Goal: Transaction & Acquisition: Purchase product/service

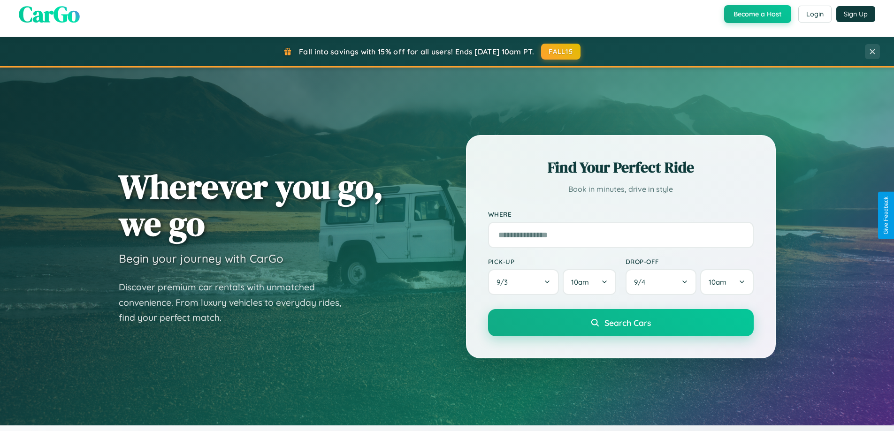
scroll to position [404, 0]
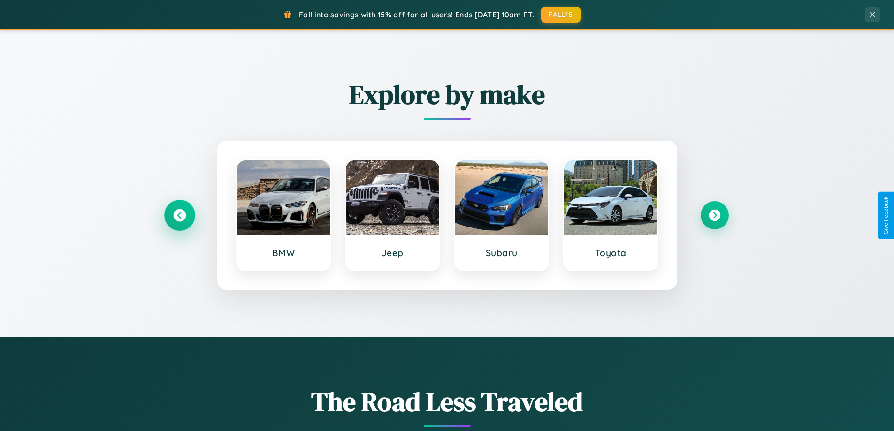
click at [179, 215] on icon at bounding box center [179, 215] width 13 height 13
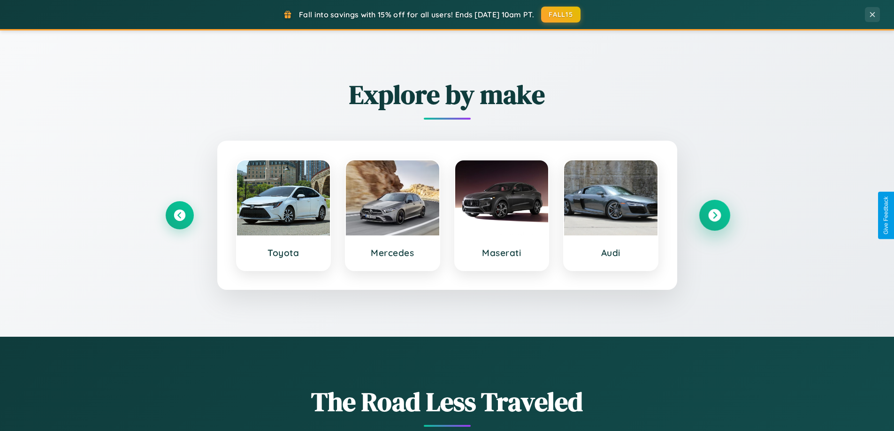
click at [714, 215] on icon at bounding box center [714, 215] width 13 height 13
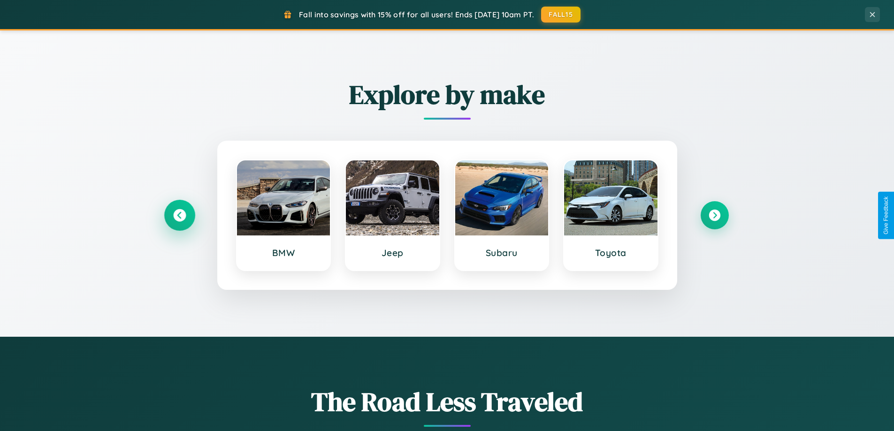
click at [179, 215] on icon at bounding box center [179, 215] width 13 height 13
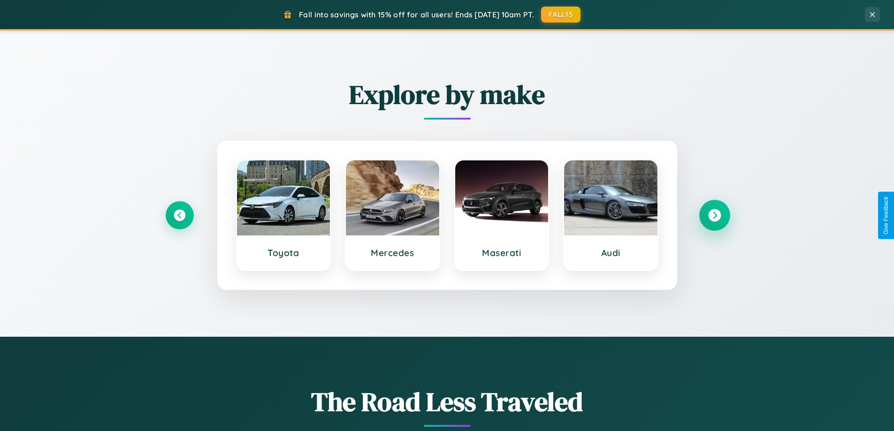
click at [714, 215] on icon at bounding box center [714, 215] width 13 height 13
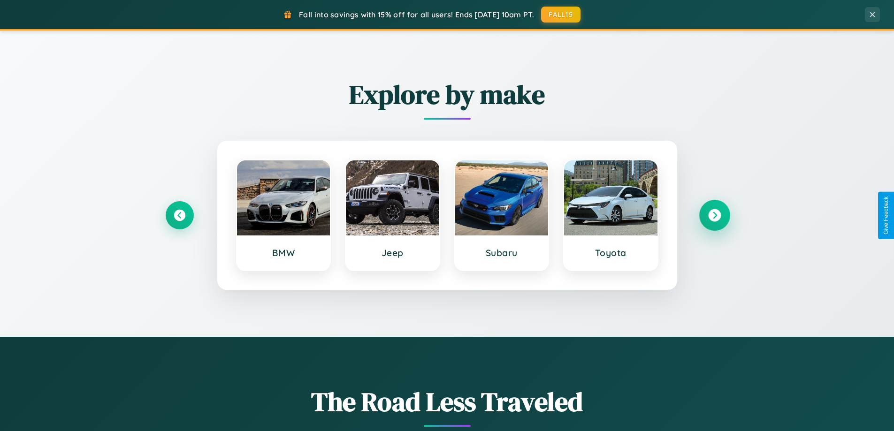
click at [714, 215] on icon at bounding box center [714, 215] width 13 height 13
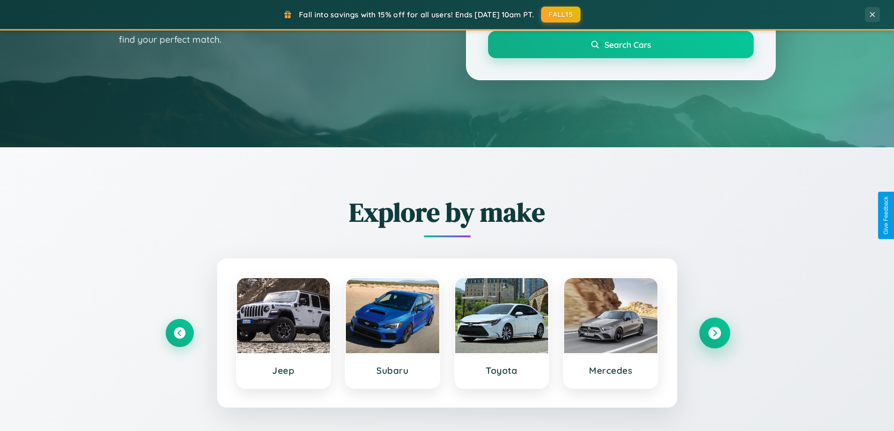
scroll to position [28, 0]
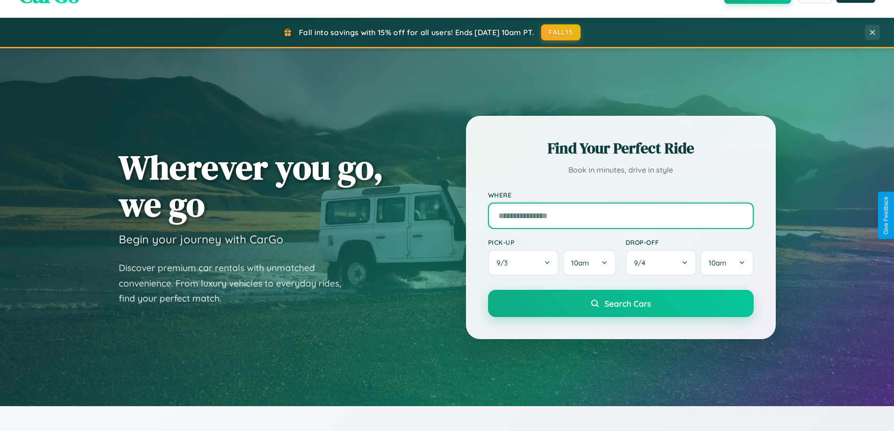
click at [620, 215] on input "text" at bounding box center [620, 216] width 265 height 26
type input "**********"
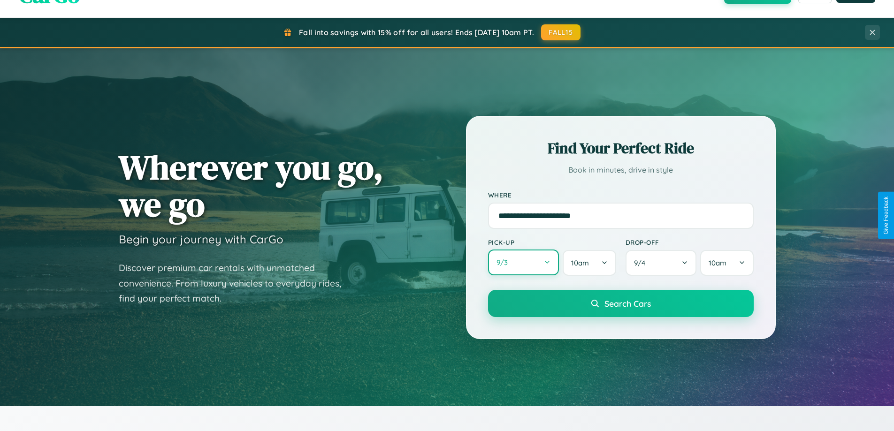
click at [523, 263] on button "9 / 3" at bounding box center [523, 263] width 71 height 26
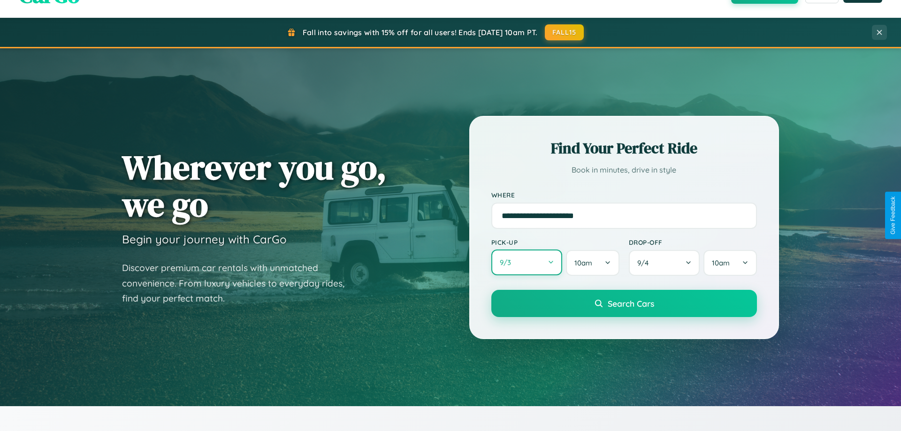
select select "*"
select select "****"
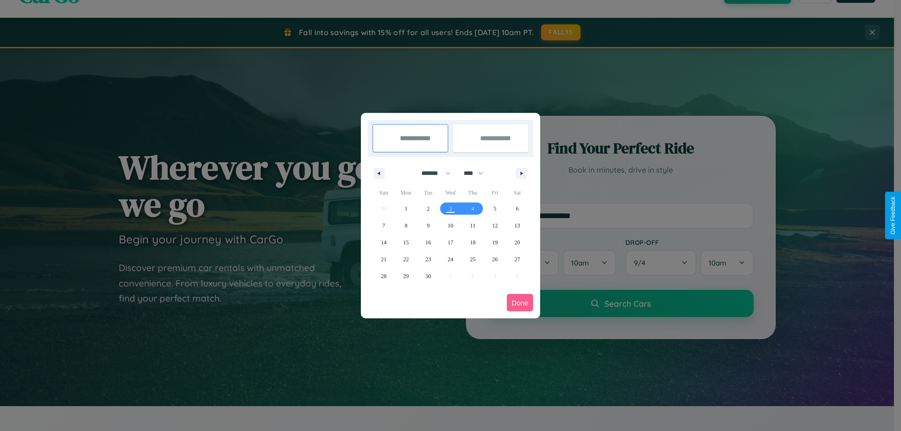
drag, startPoint x: 432, startPoint y: 173, endPoint x: 450, endPoint y: 188, distance: 24.0
click at [432, 173] on select "******* ******** ***** ***** *** **** **** ****** ********* ******* ******** **…" at bounding box center [434, 173] width 40 height 15
select select "*"
drag, startPoint x: 477, startPoint y: 173, endPoint x: 450, endPoint y: 188, distance: 31.1
click at [477, 173] on select "**** **** **** **** **** **** **** **** **** **** **** **** **** **** **** ****…" at bounding box center [473, 173] width 28 height 15
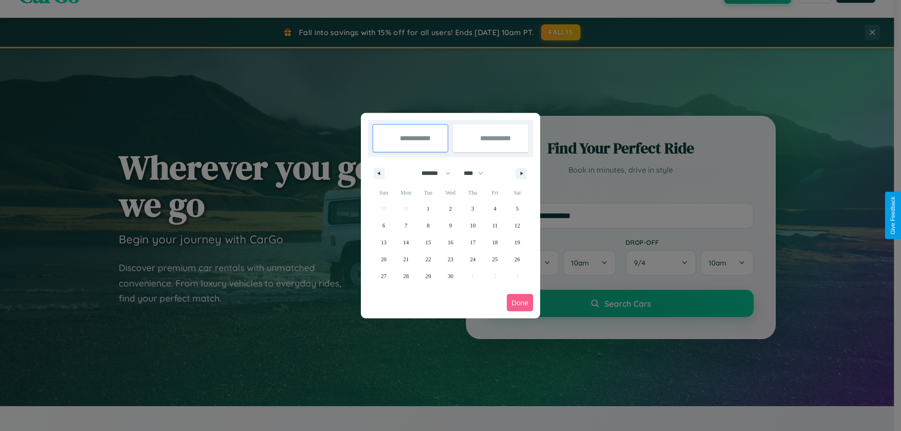
select select "****"
click at [383, 259] on span "19" at bounding box center [384, 259] width 6 height 17
type input "**********"
click at [406, 276] on span "27" at bounding box center [406, 276] width 6 height 17
type input "**********"
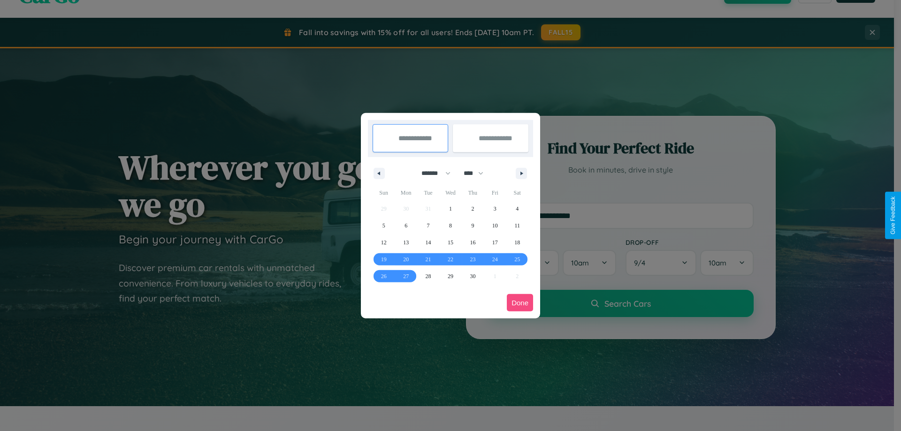
click at [520, 303] on button "Done" at bounding box center [520, 302] width 26 height 17
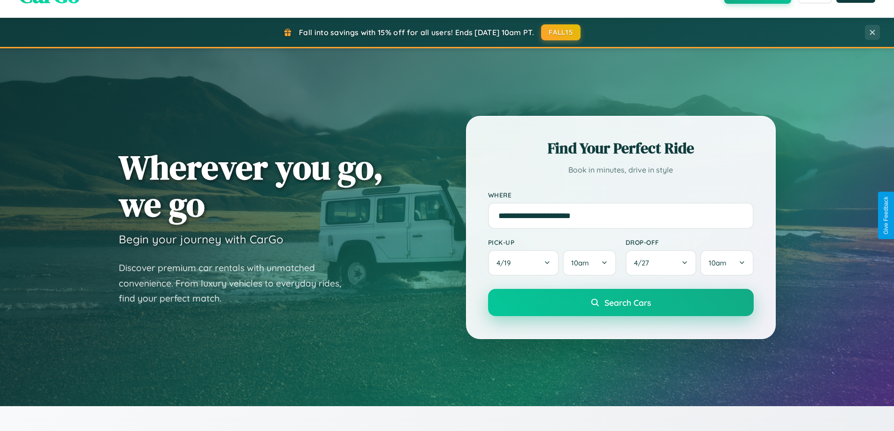
click at [620, 303] on span "Search Cars" at bounding box center [627, 302] width 46 height 10
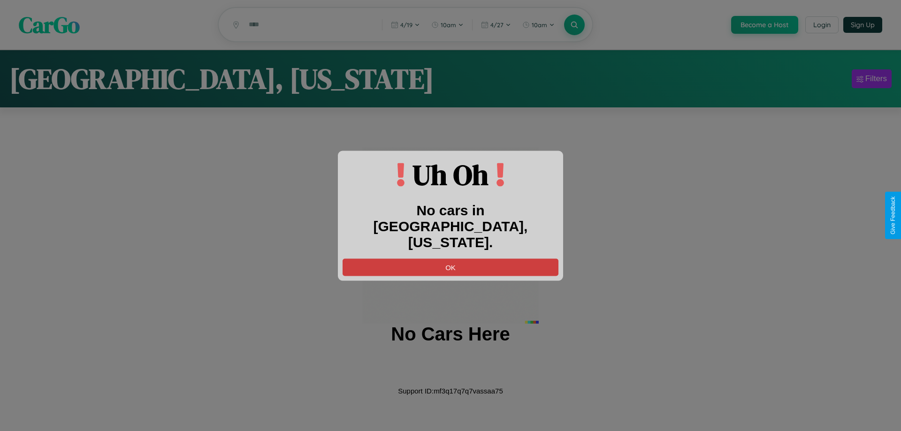
click at [450, 259] on button "OK" at bounding box center [450, 266] width 216 height 17
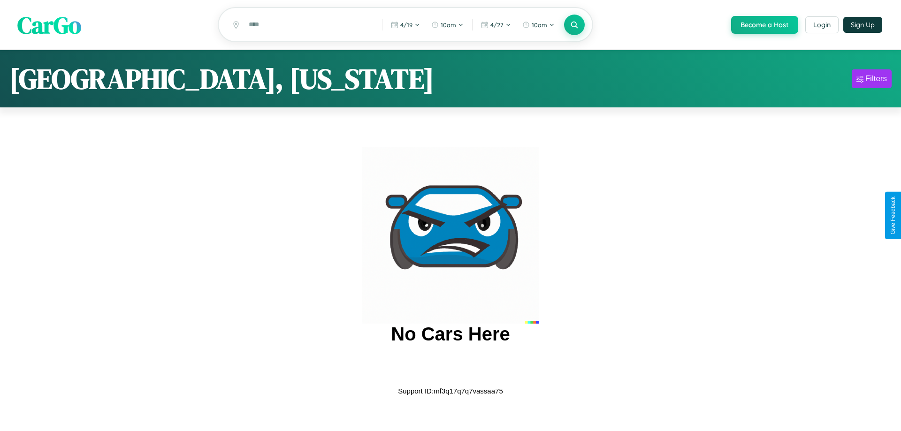
click at [49, 25] on span "CarGo" at bounding box center [49, 24] width 64 height 32
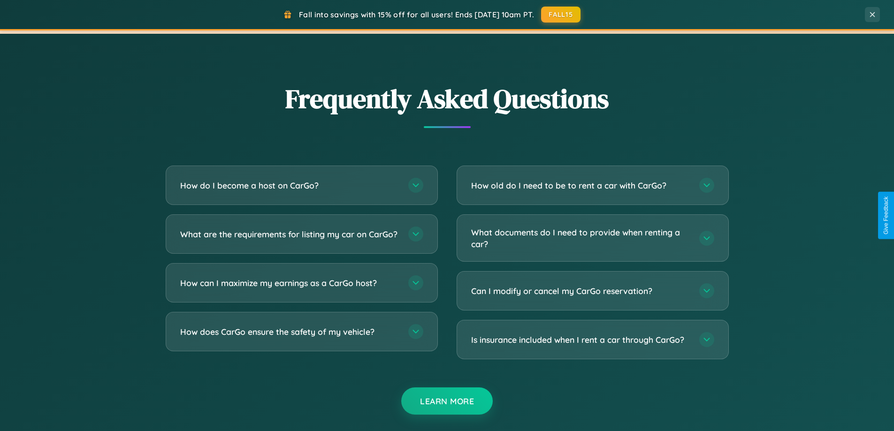
scroll to position [1805, 0]
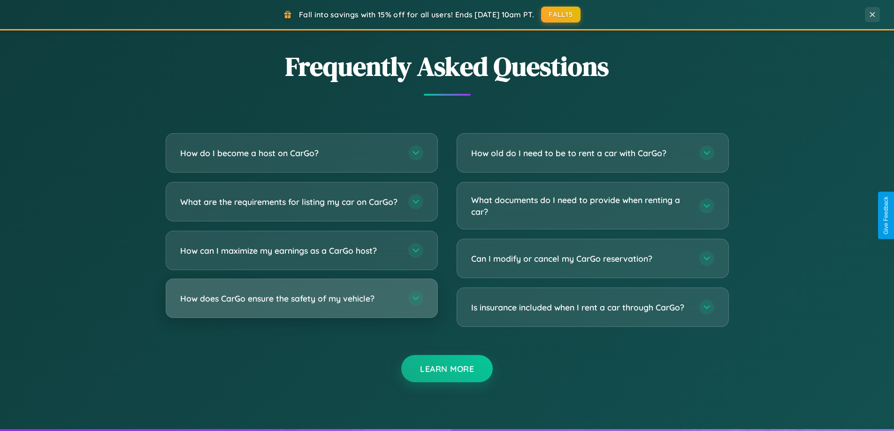
click at [301, 304] on h3 "How does CarGo ensure the safety of my vehicle?" at bounding box center [289, 299] width 219 height 12
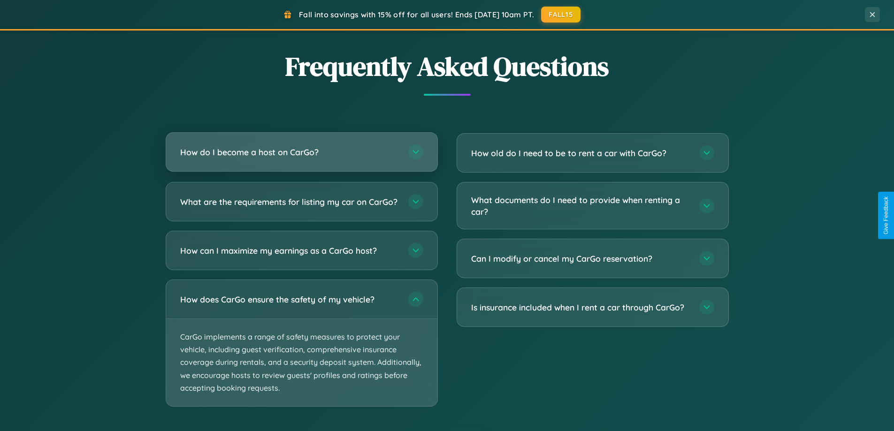
click at [301, 152] on h3 "How do I become a host on CarGo?" at bounding box center [289, 152] width 219 height 12
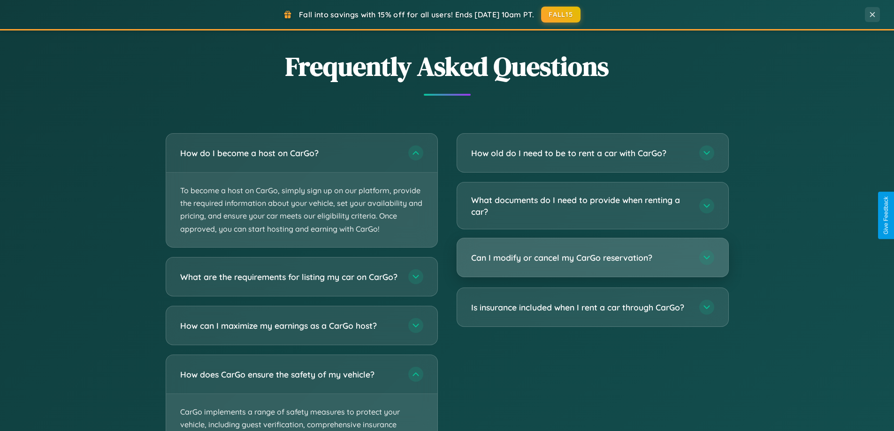
click at [592, 258] on h3 "Can I modify or cancel my CarGo reservation?" at bounding box center [580, 258] width 219 height 12
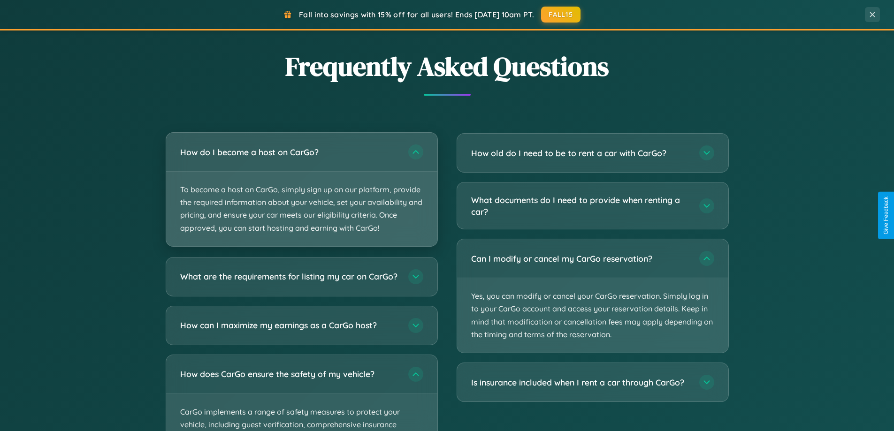
click at [301, 190] on p "To become a host on CarGo, simply sign up on our platform, provide the required…" at bounding box center [301, 209] width 271 height 75
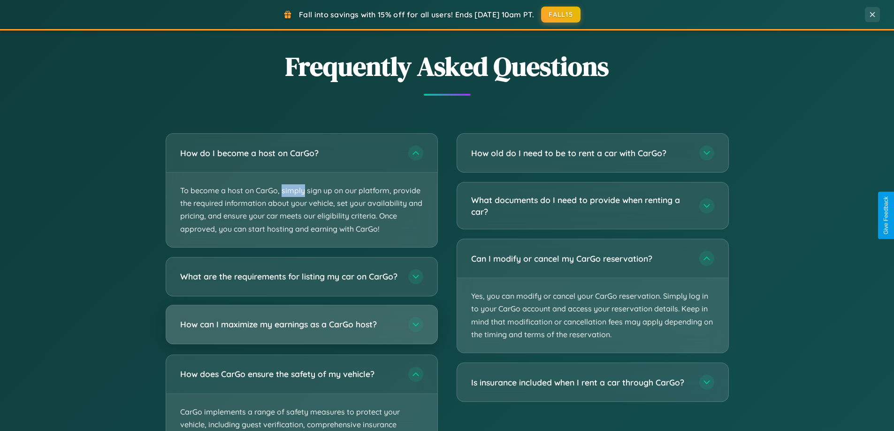
click at [301, 330] on h3 "How can I maximize my earnings as a CarGo host?" at bounding box center [289, 324] width 219 height 12
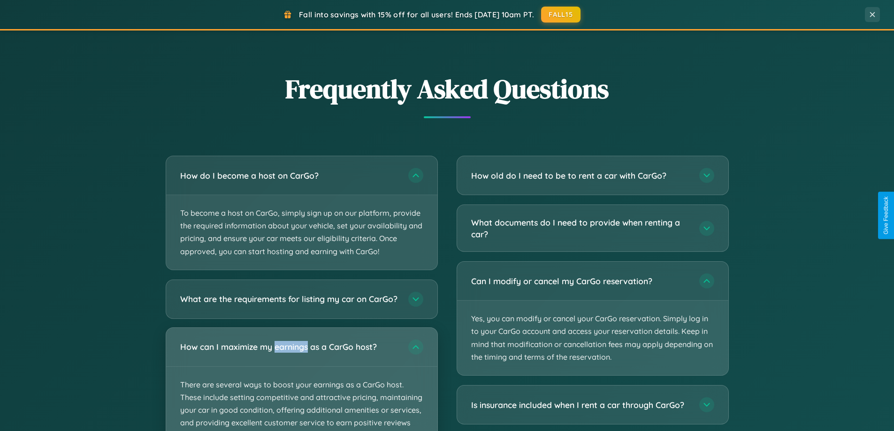
scroll to position [404, 0]
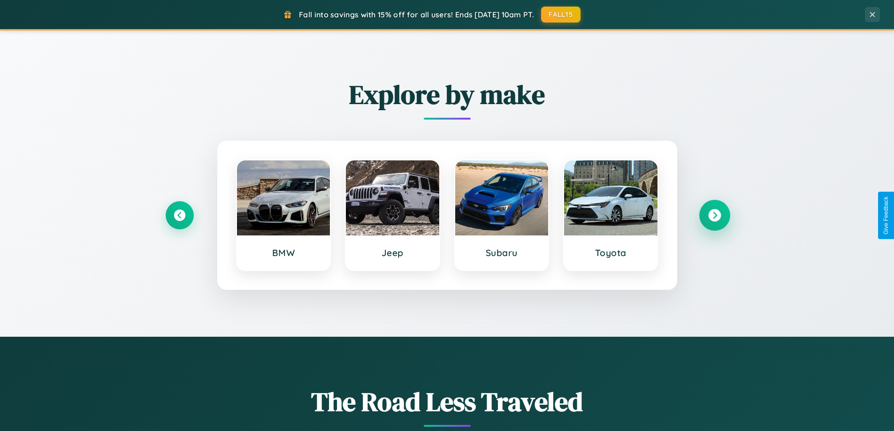
click at [714, 215] on icon at bounding box center [714, 215] width 13 height 13
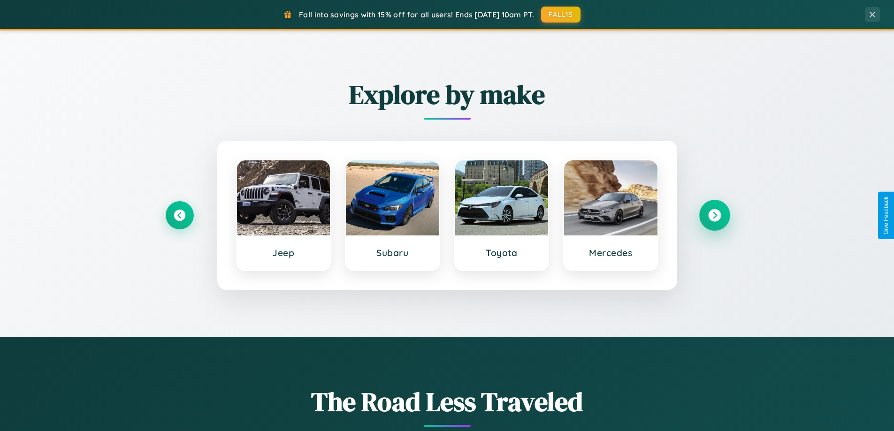
click at [714, 215] on icon at bounding box center [714, 215] width 13 height 13
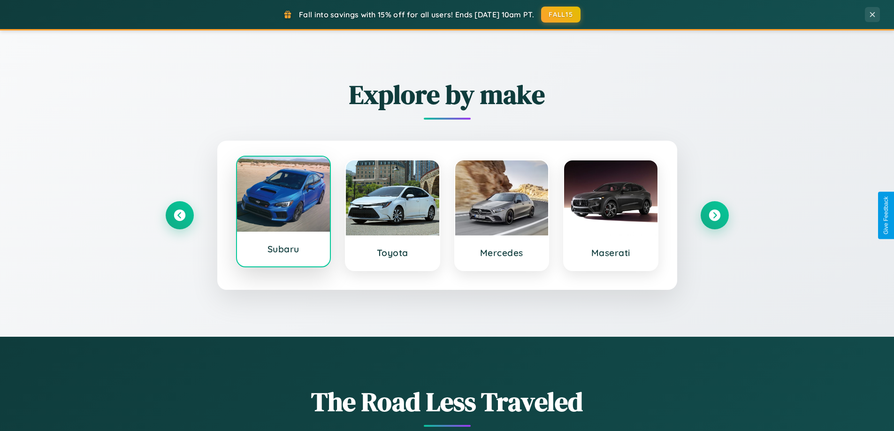
click at [283, 213] on div at bounding box center [283, 194] width 93 height 75
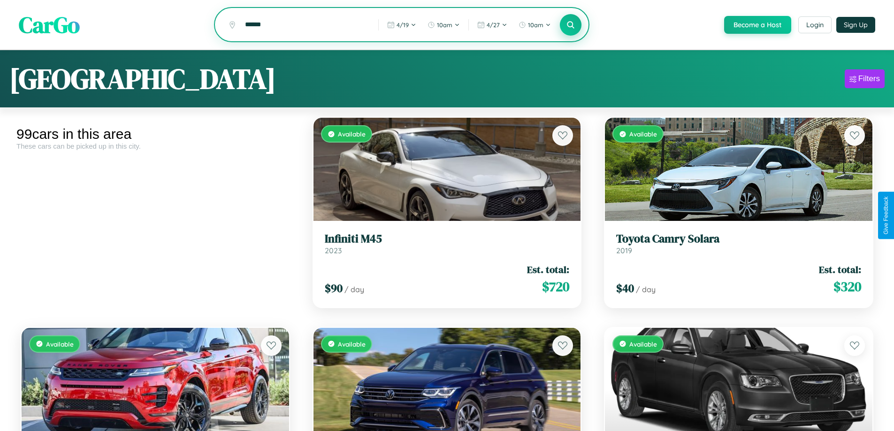
click at [570, 25] on icon at bounding box center [570, 24] width 9 height 9
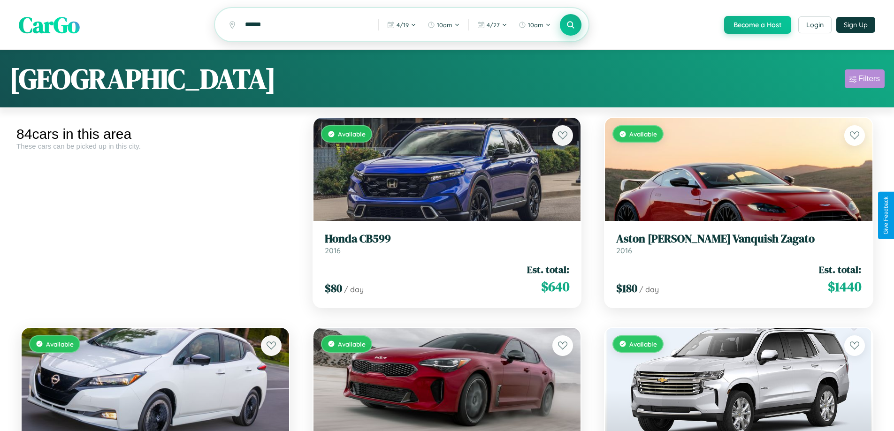
click at [864, 80] on div "Filters" at bounding box center [869, 78] width 22 height 9
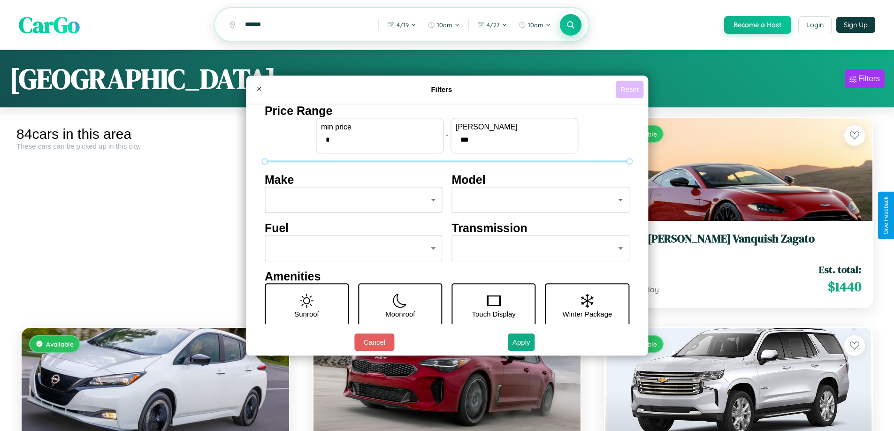
click at [630, 89] on button "Reset" at bounding box center [629, 89] width 28 height 17
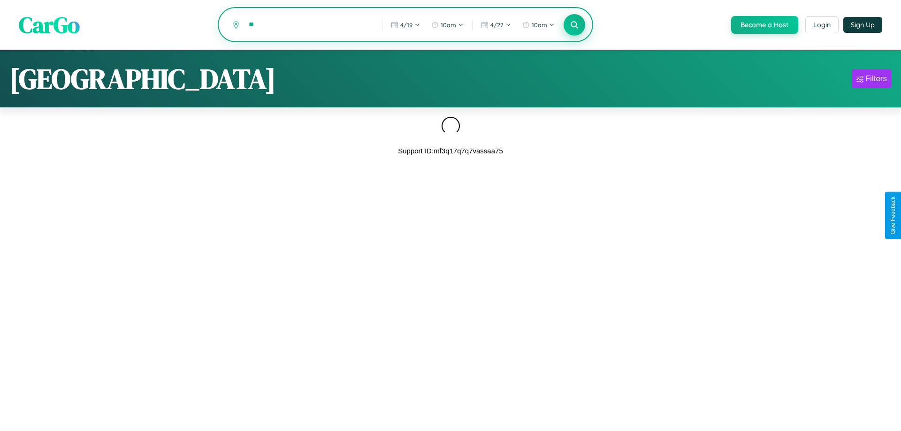
type input "*"
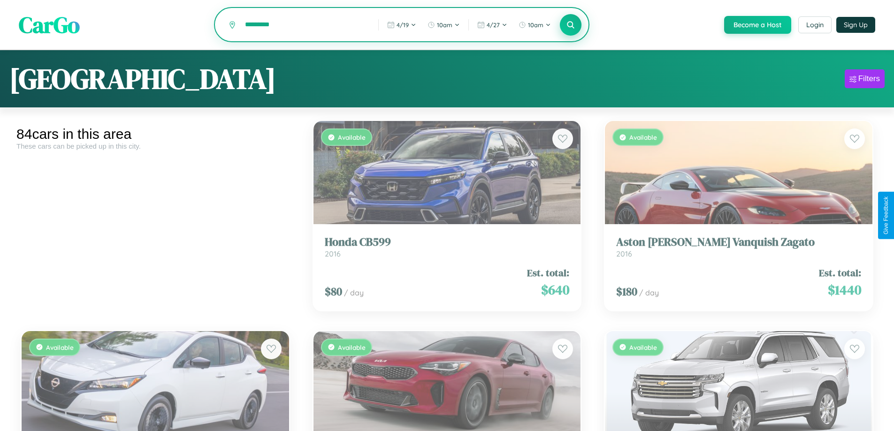
type input "*********"
click at [570, 25] on icon at bounding box center [570, 24] width 9 height 9
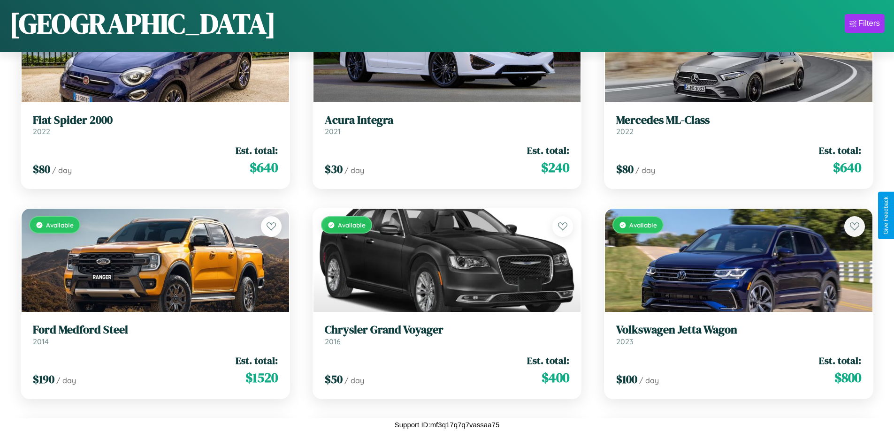
scroll to position [1602, 0]
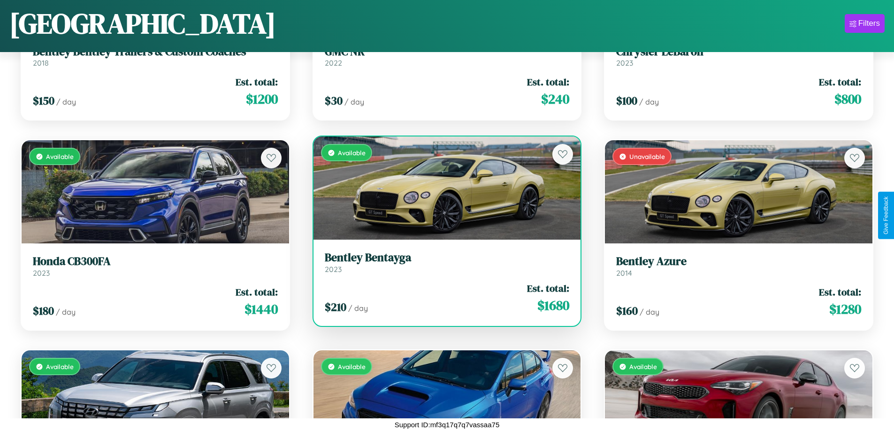
click at [443, 265] on link "[PERSON_NAME] 2023" at bounding box center [447, 262] width 245 height 23
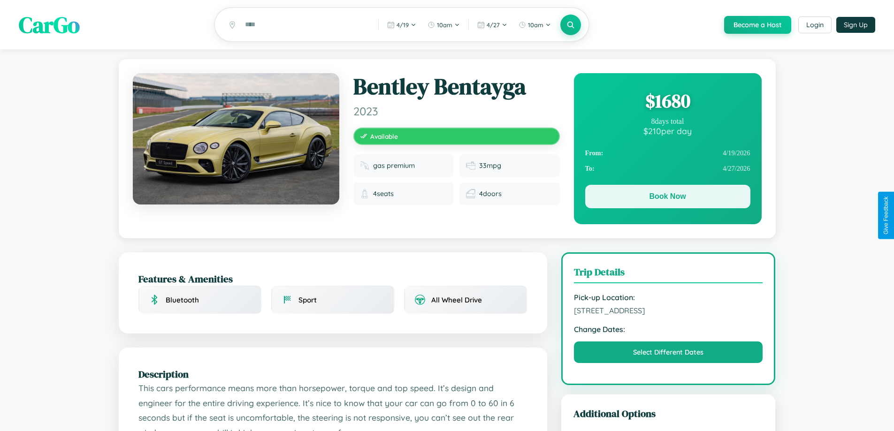
click at [667, 198] on button "Book Now" at bounding box center [667, 196] width 165 height 23
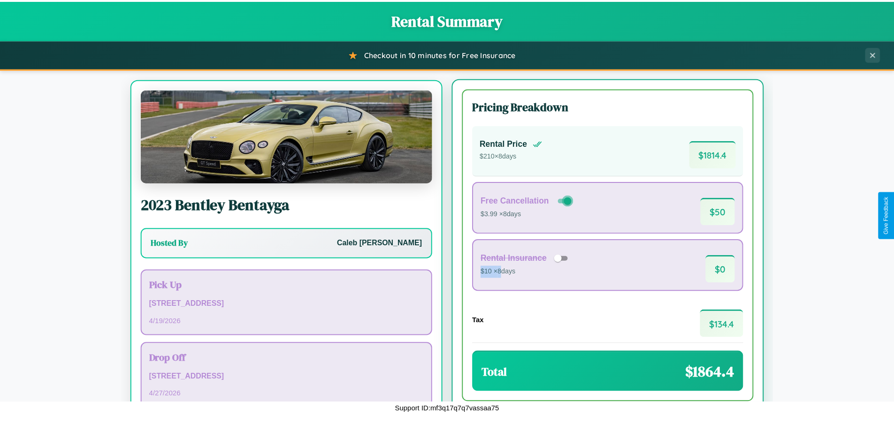
scroll to position [44, 0]
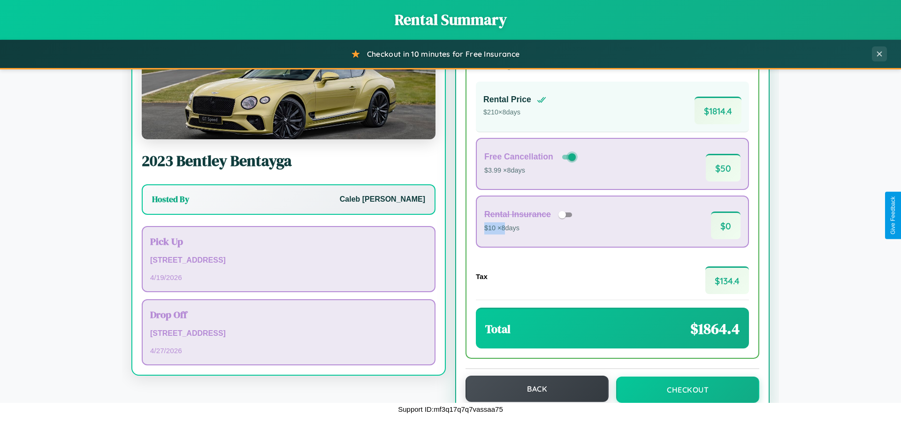
click at [532, 389] on button "Back" at bounding box center [536, 389] width 143 height 26
